Goal: Navigation & Orientation: Find specific page/section

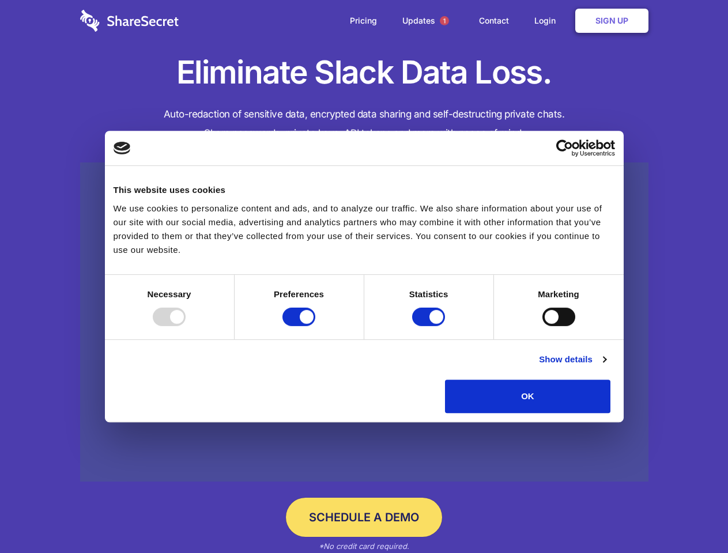
click at [186, 326] on div at bounding box center [169, 317] width 33 height 18
click at [315, 326] on input "Preferences" at bounding box center [298, 317] width 33 height 18
checkbox input "false"
click at [430, 326] on input "Statistics" at bounding box center [428, 317] width 33 height 18
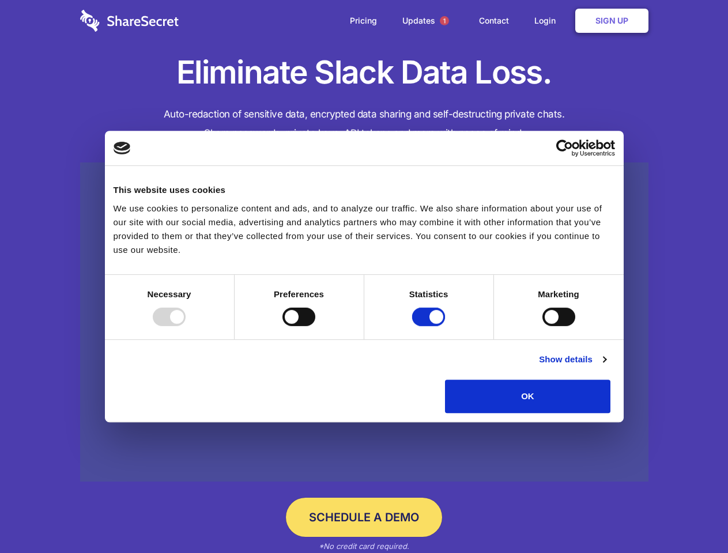
checkbox input "false"
click at [542, 326] on input "Marketing" at bounding box center [558, 317] width 33 height 18
checkbox input "true"
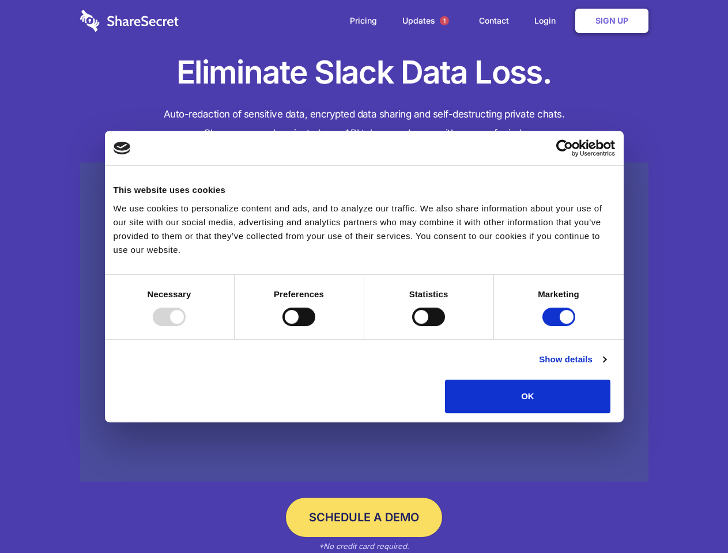
click at [606, 367] on link "Show details" at bounding box center [572, 360] width 67 height 14
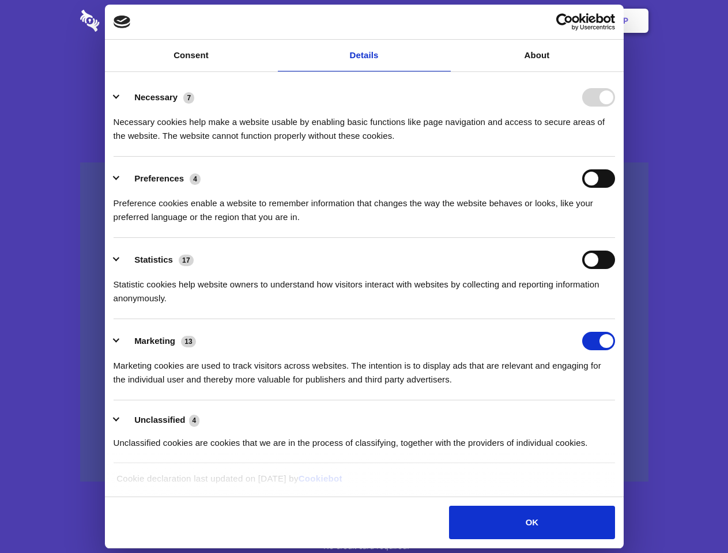
click at [615, 157] on li "Necessary 7 Necessary cookies help make a website usable by enabling basic func…" at bounding box center [364, 116] width 501 height 81
click at [444, 21] on span "1" at bounding box center [444, 20] width 9 height 9
